Goal: Information Seeking & Learning: Learn about a topic

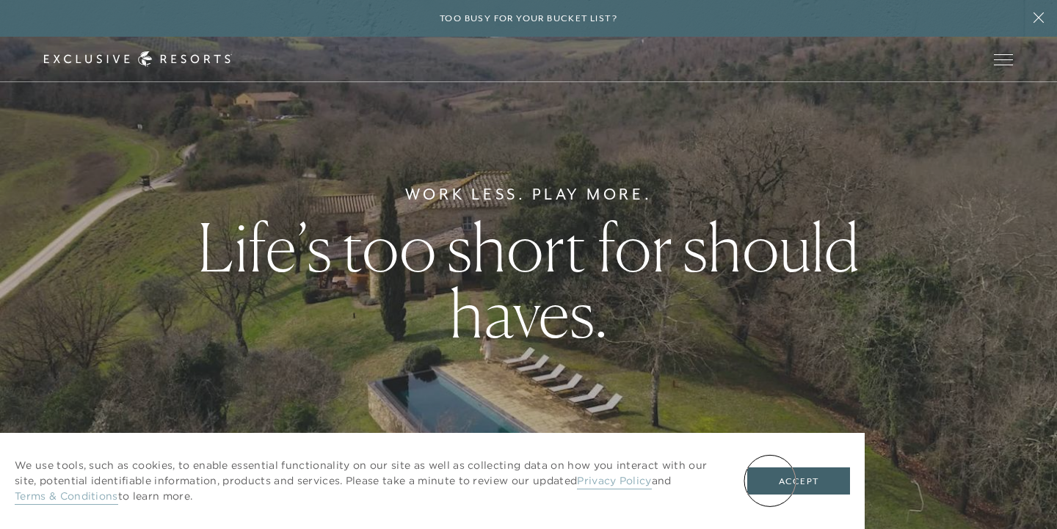
click at [770, 481] on button "Accept" at bounding box center [799, 482] width 103 height 28
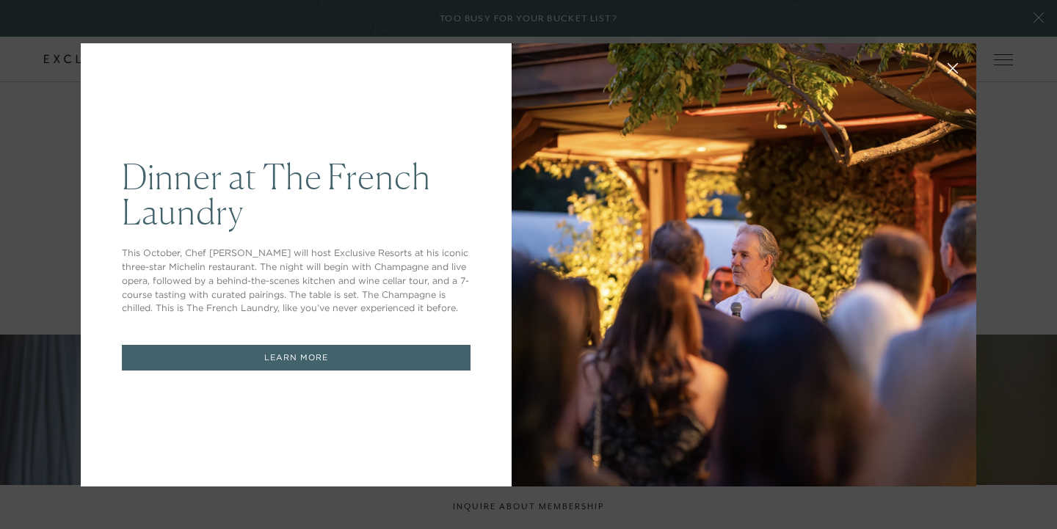
click at [953, 65] on icon at bounding box center [953, 67] width 11 height 11
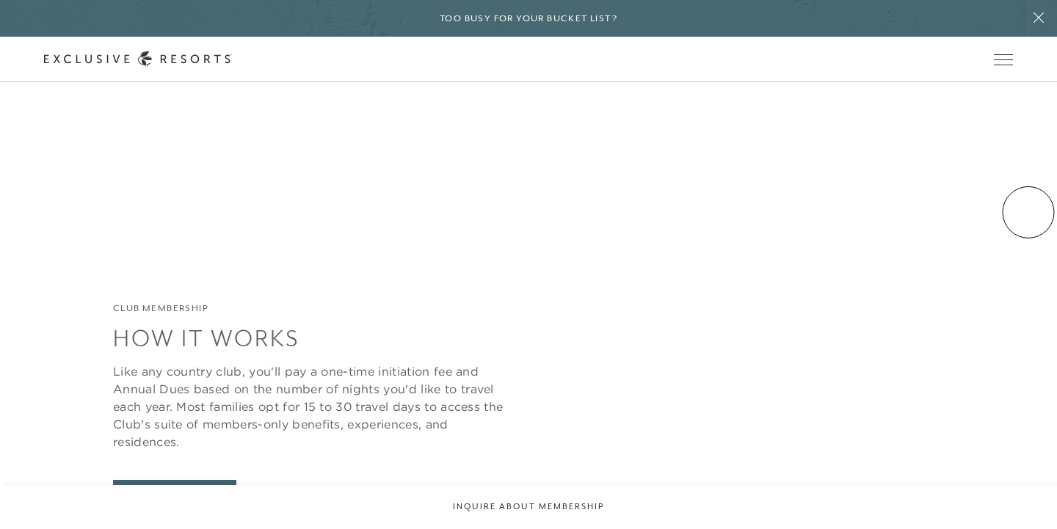
scroll to position [4655, 0]
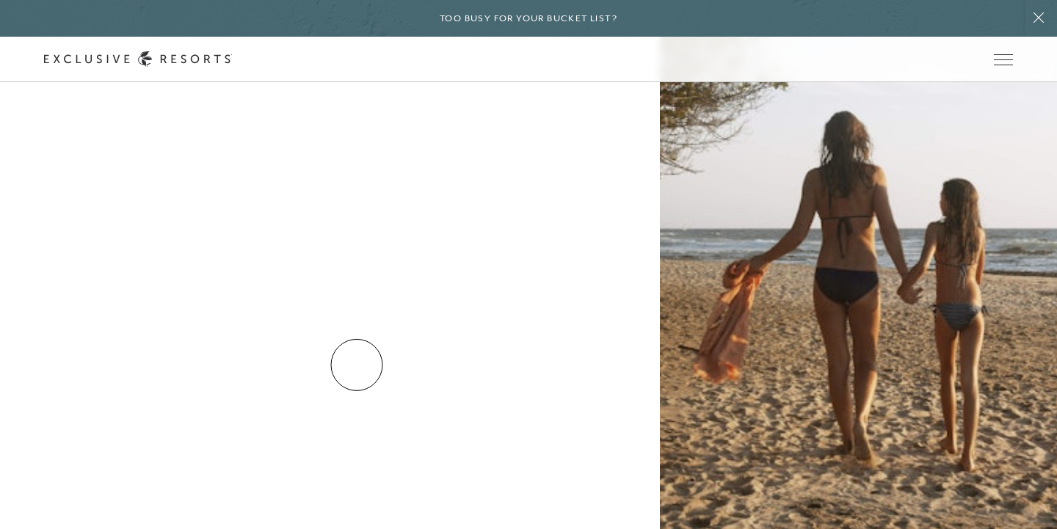
scroll to position [5713, 0]
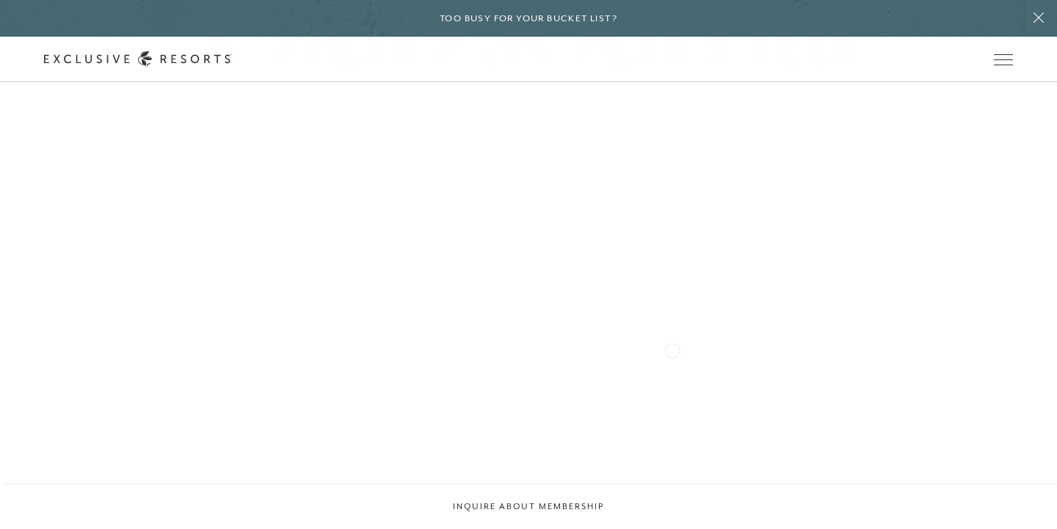
scroll to position [5275, 0]
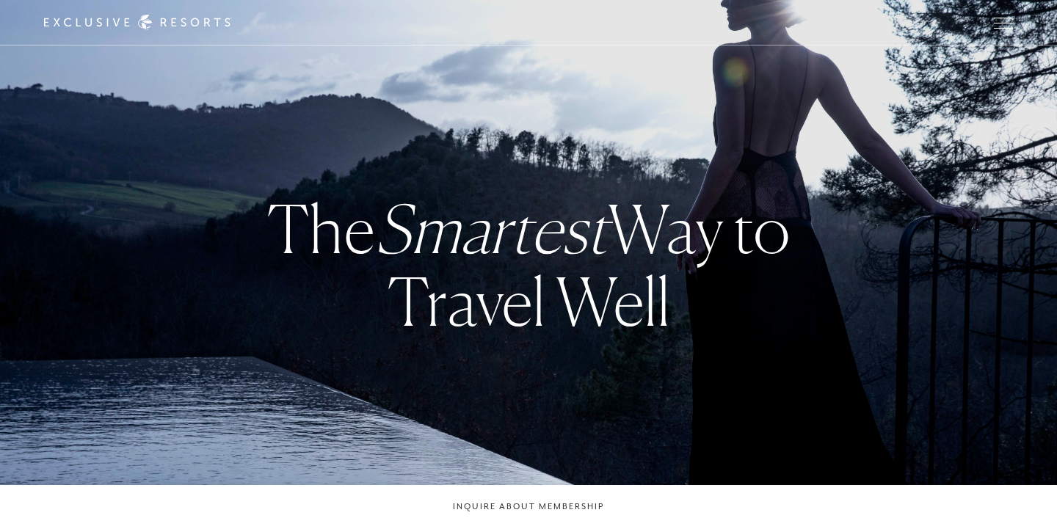
checkbox input "false"
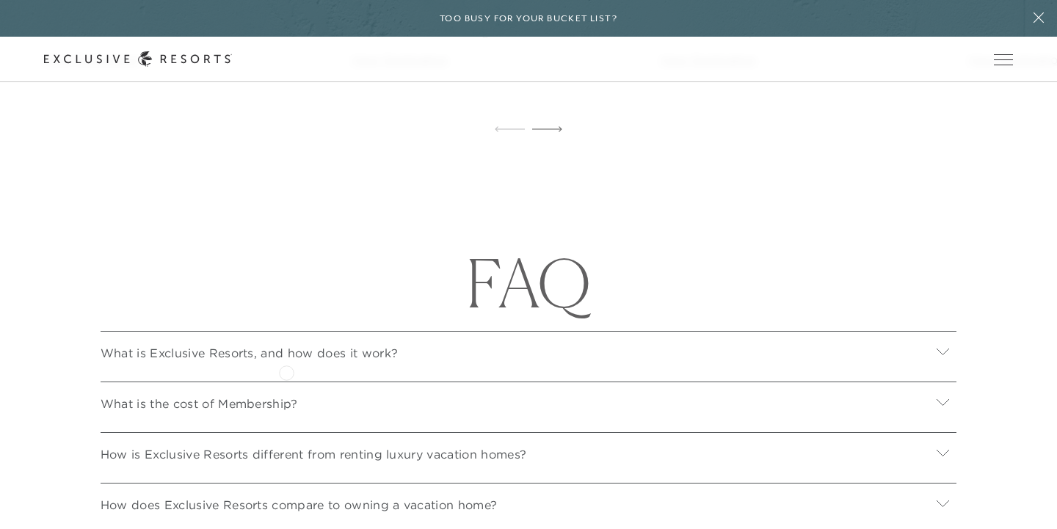
scroll to position [4912, 0]
